Goal: Check status: Check status

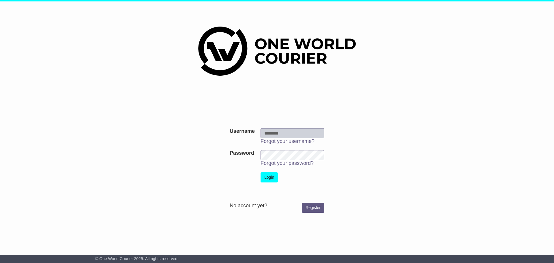
type input "**********"
click at [266, 179] on button "Login" at bounding box center [269, 177] width 17 height 10
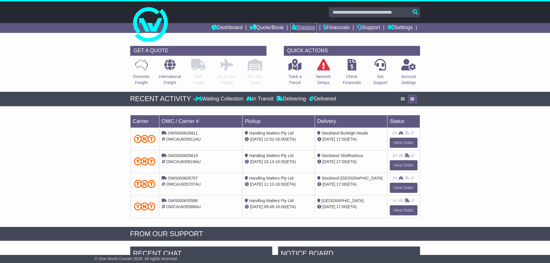
click at [299, 25] on link "Tracking" at bounding box center [303, 28] width 25 height 10
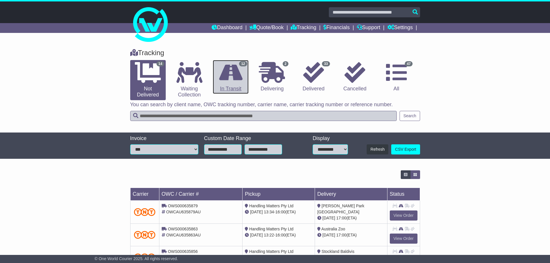
click at [240, 84] on link "12 In Transit" at bounding box center [231, 77] width 36 height 34
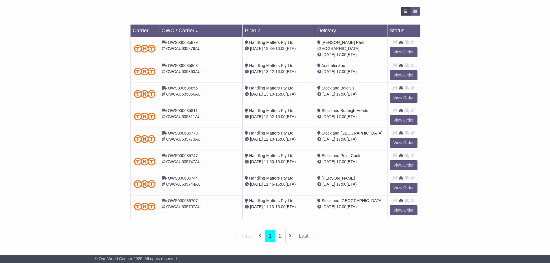
scroll to position [164, 0]
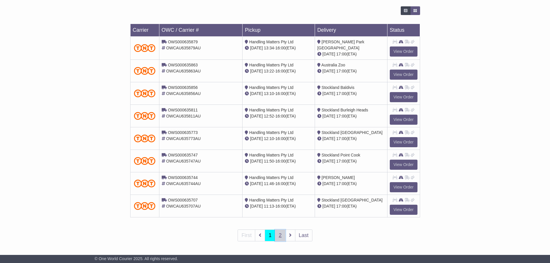
click at [281, 233] on link "2" at bounding box center [280, 235] width 10 height 12
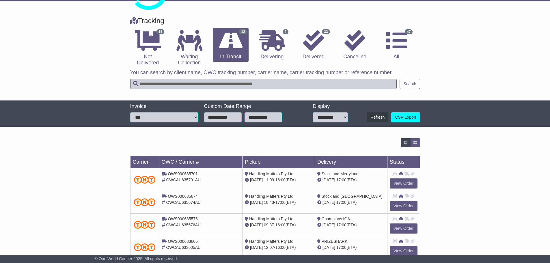
scroll to position [74, 0]
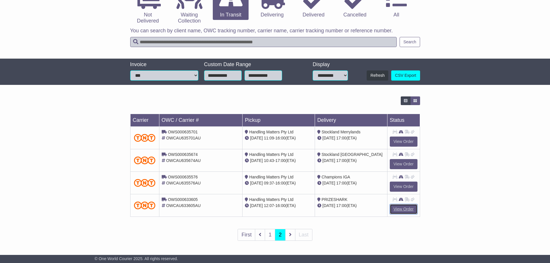
click at [401, 211] on link "View Order" at bounding box center [404, 209] width 28 height 10
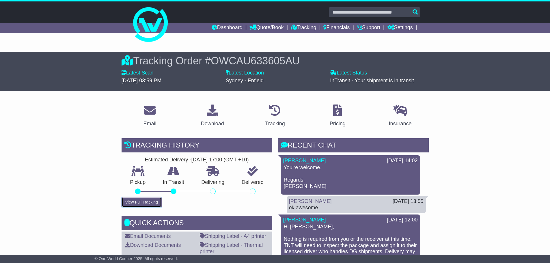
click at [143, 205] on button "View Full Tracking" at bounding box center [142, 202] width 40 height 10
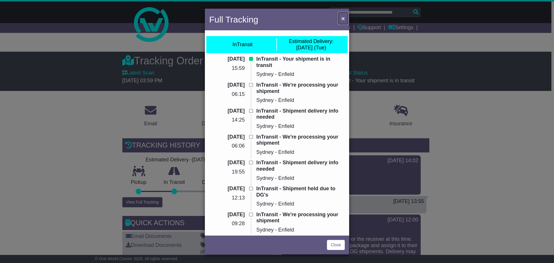
click at [341, 20] on button "×" at bounding box center [343, 18] width 9 height 12
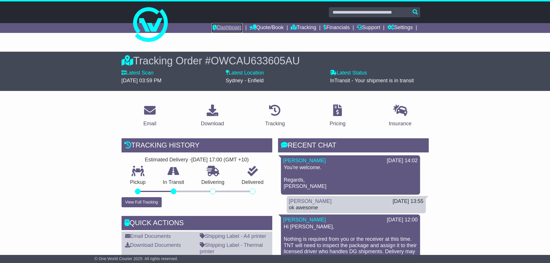
click at [218, 26] on link "Dashboard" at bounding box center [227, 28] width 31 height 10
